Goal: Check status

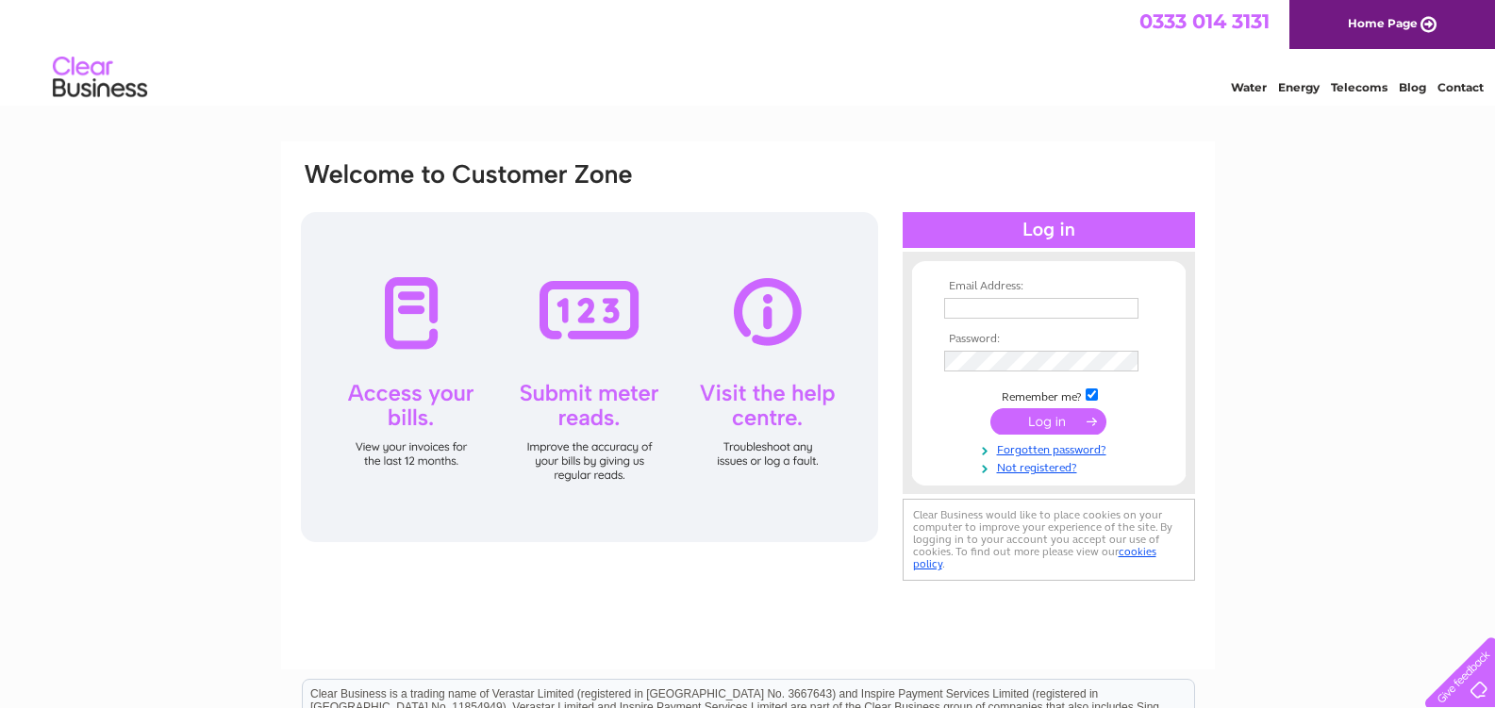
type input "fiona.mcallister@zhuorimttr.co.uk"
click at [1023, 415] on input "submit" at bounding box center [1048, 421] width 116 height 26
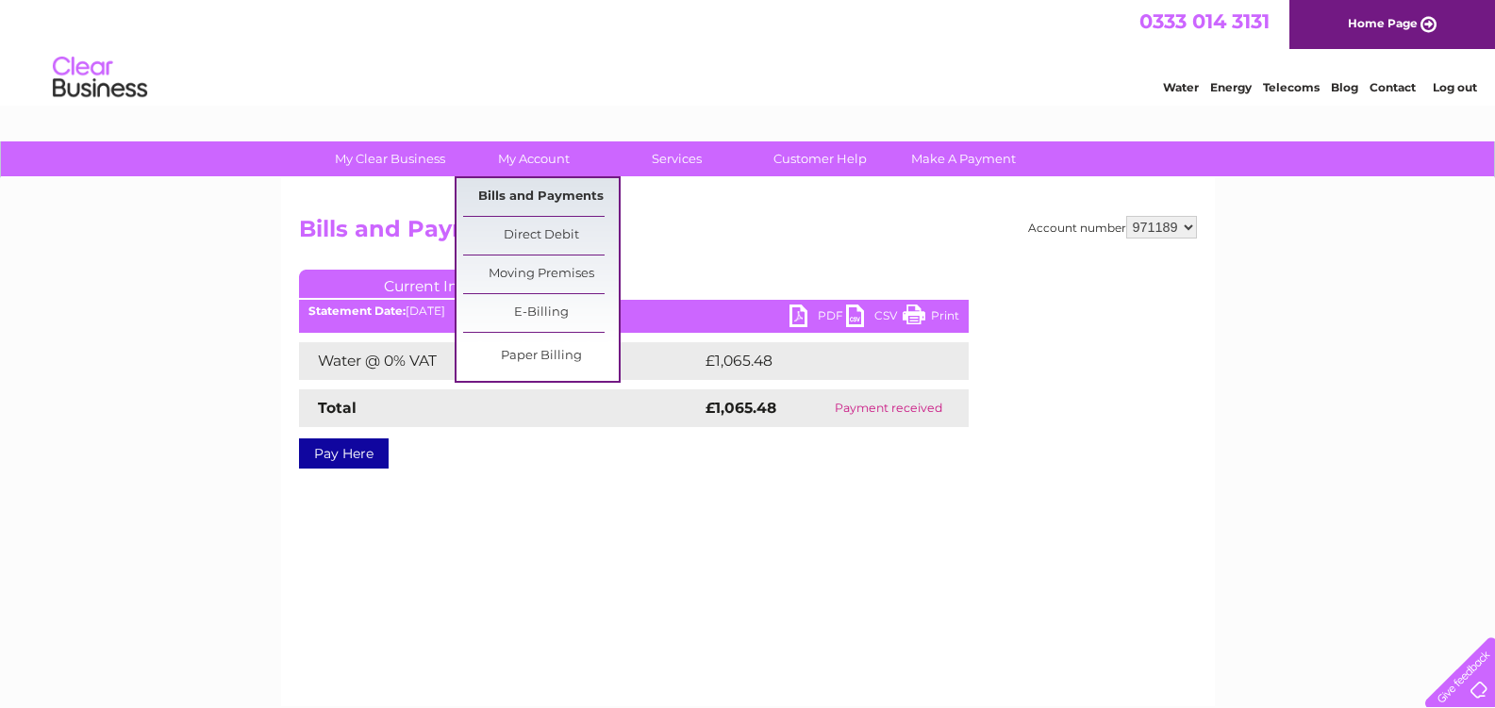
click at [540, 190] on link "Bills and Payments" at bounding box center [541, 197] width 156 height 38
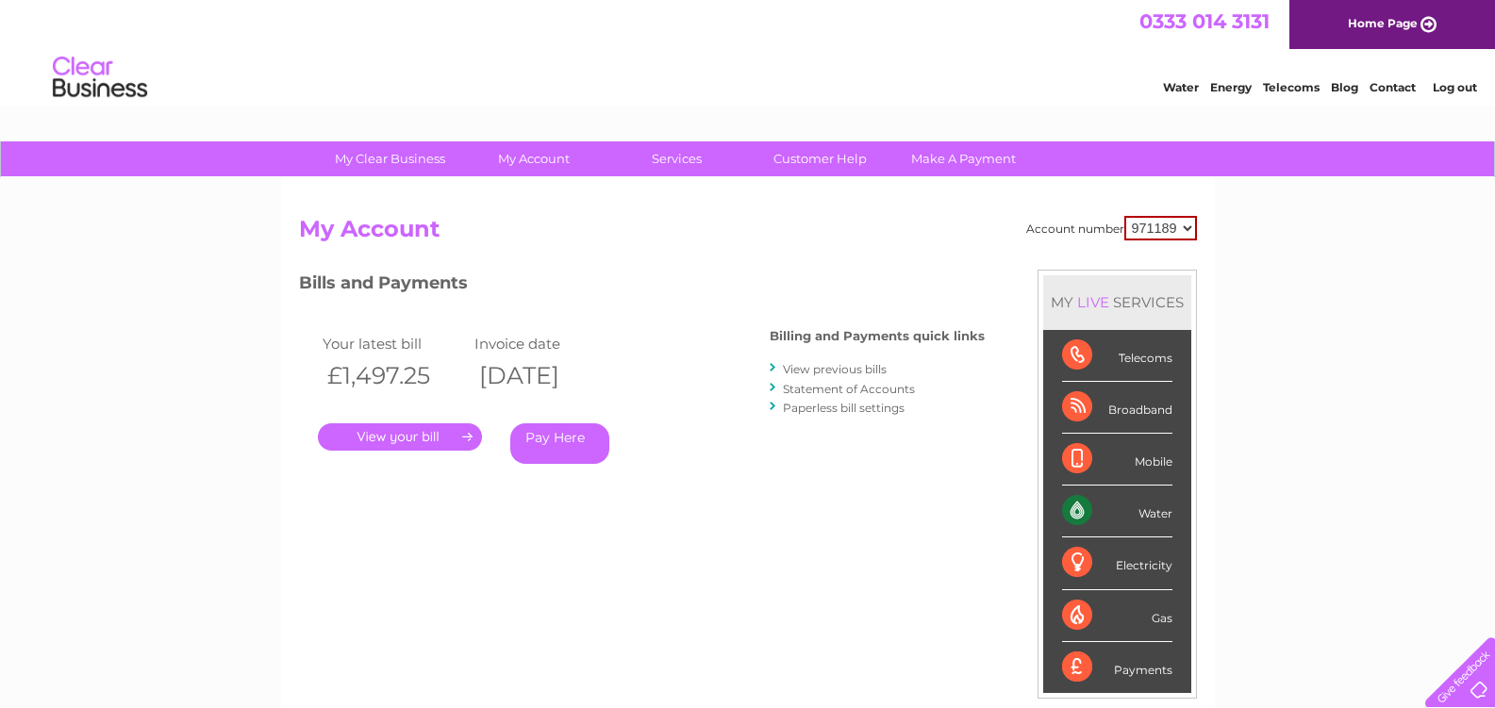
click at [400, 436] on link "." at bounding box center [400, 437] width 164 height 27
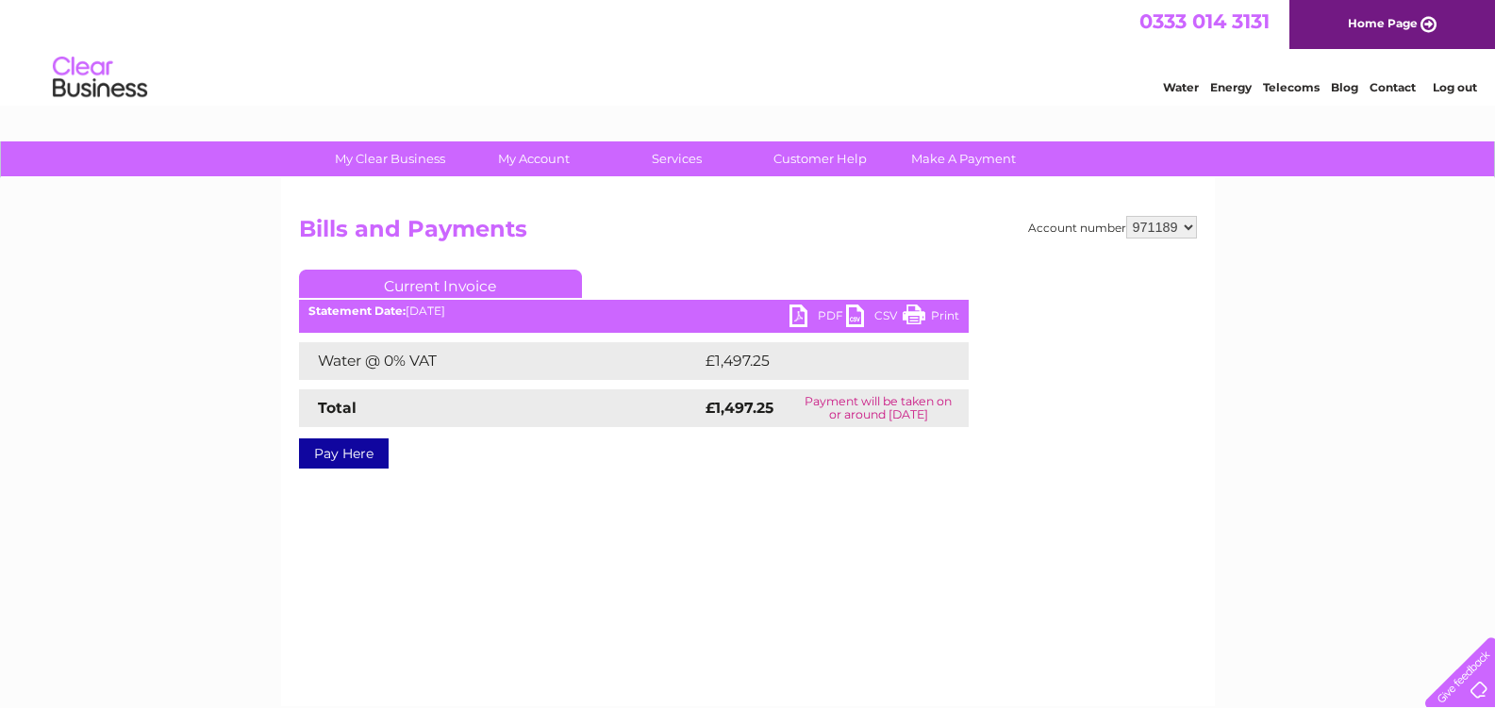
click at [801, 315] on link "PDF" at bounding box center [818, 318] width 57 height 27
